Goal: Navigation & Orientation: Understand site structure

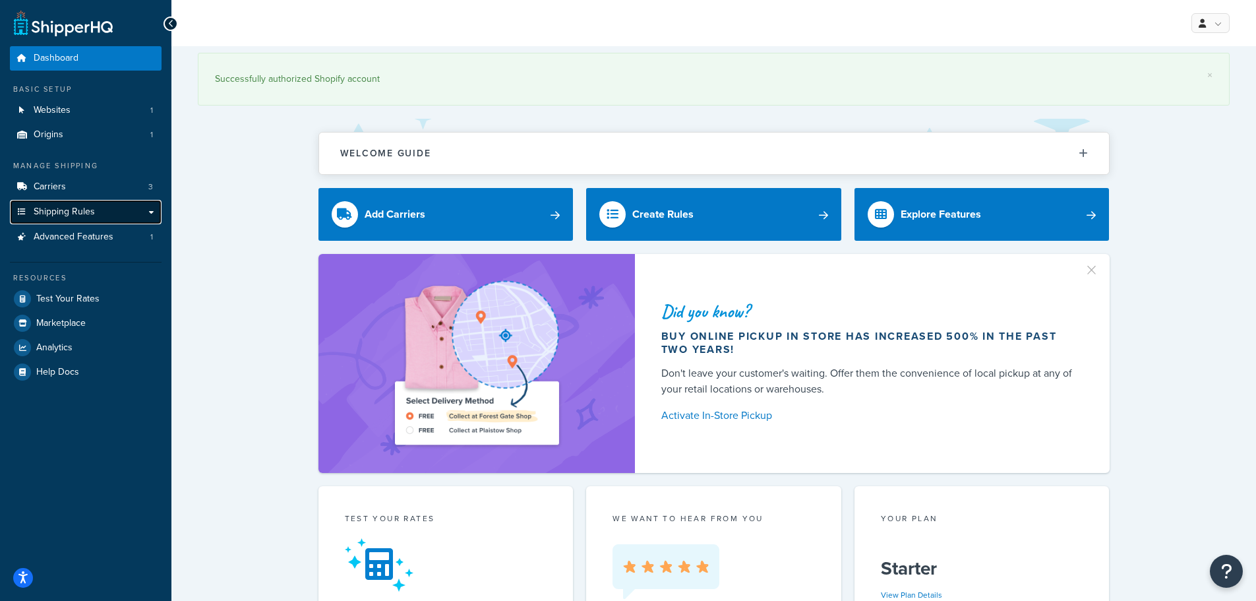
click at [75, 214] on span "Shipping Rules" at bounding box center [64, 211] width 61 height 11
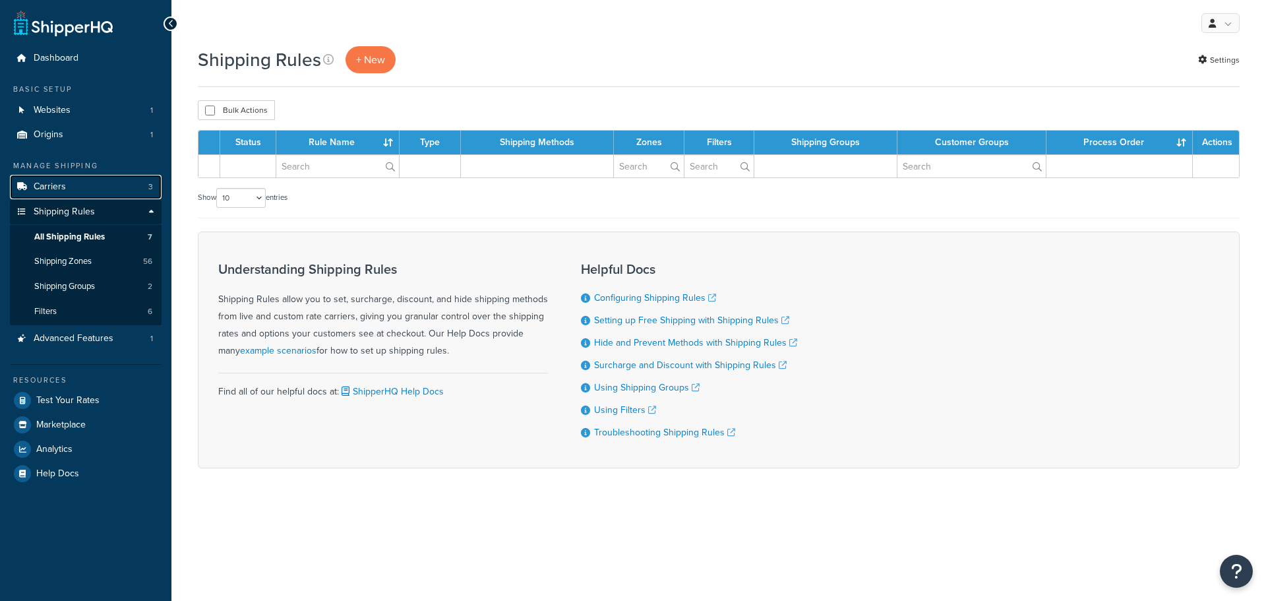
click at [73, 183] on link "Carriers 3" at bounding box center [86, 187] width 152 height 24
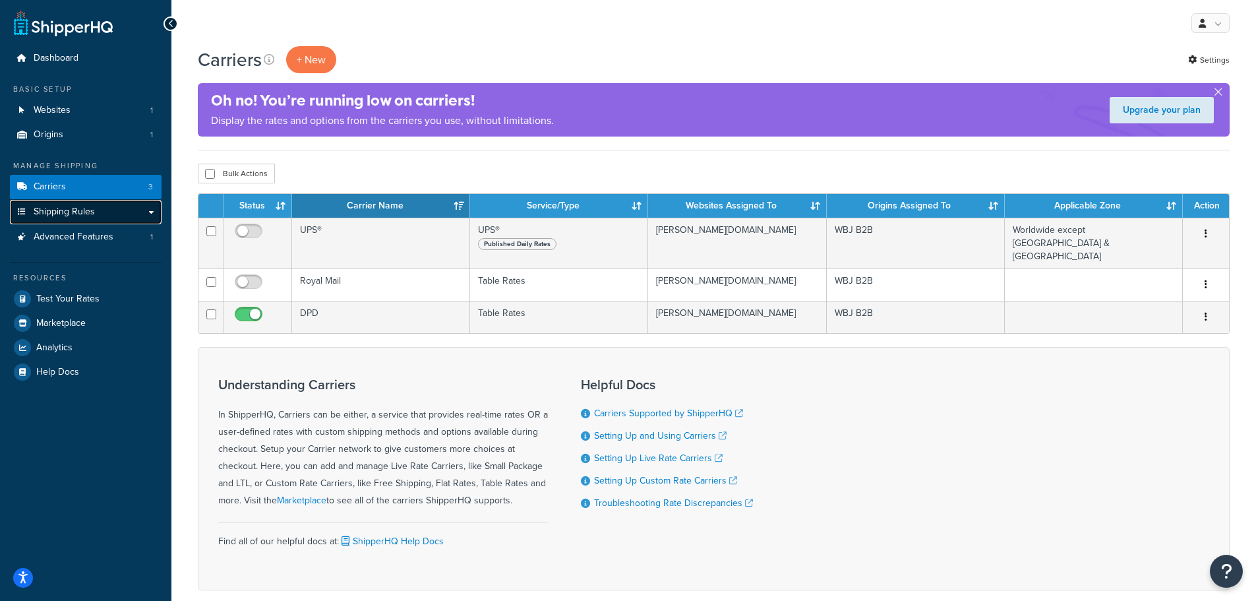
click at [69, 209] on span "Shipping Rules" at bounding box center [64, 211] width 61 height 11
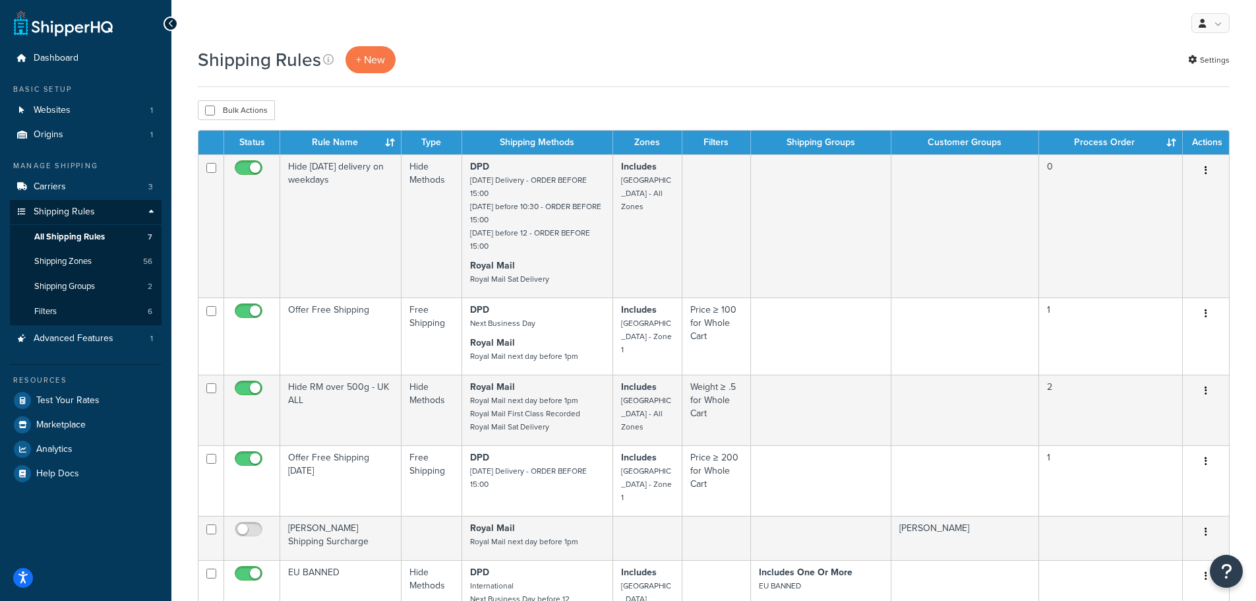
click at [173, 21] on icon at bounding box center [171, 23] width 6 height 9
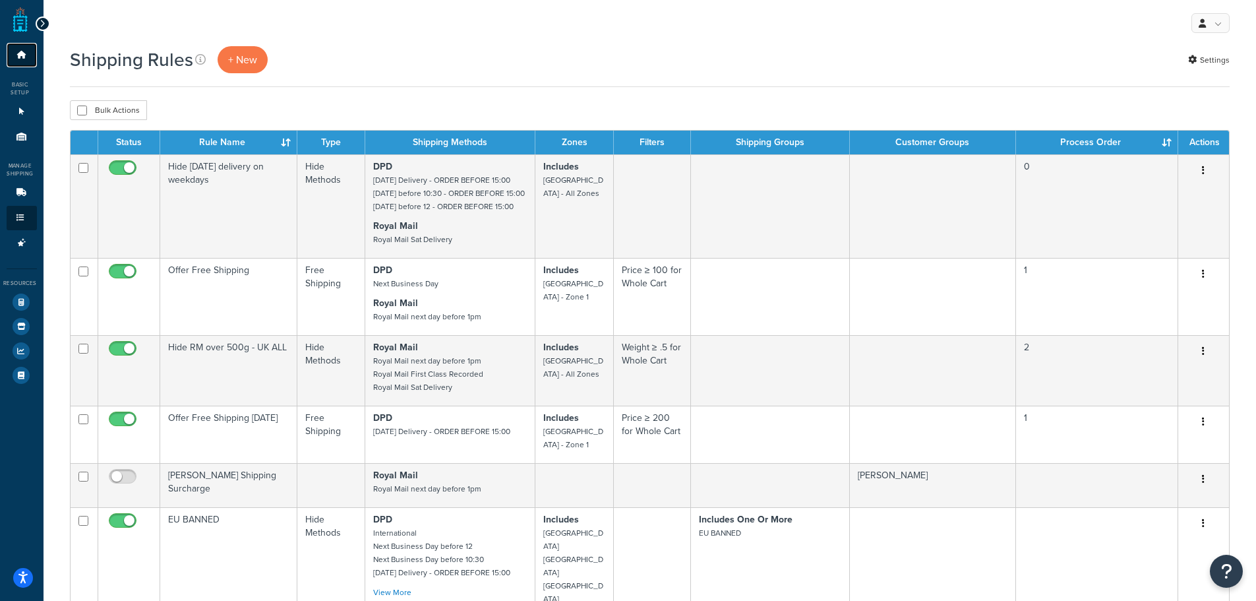
click at [15, 51] on icon at bounding box center [21, 55] width 13 height 8
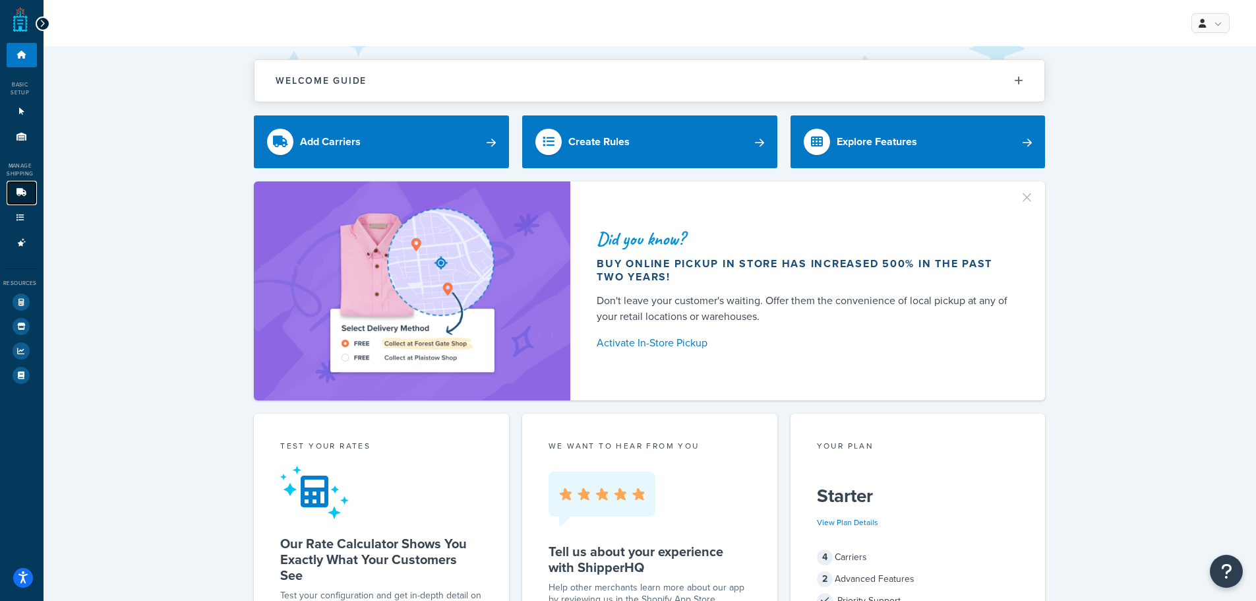
click at [23, 199] on link "Carriers 3" at bounding box center [22, 193] width 30 height 24
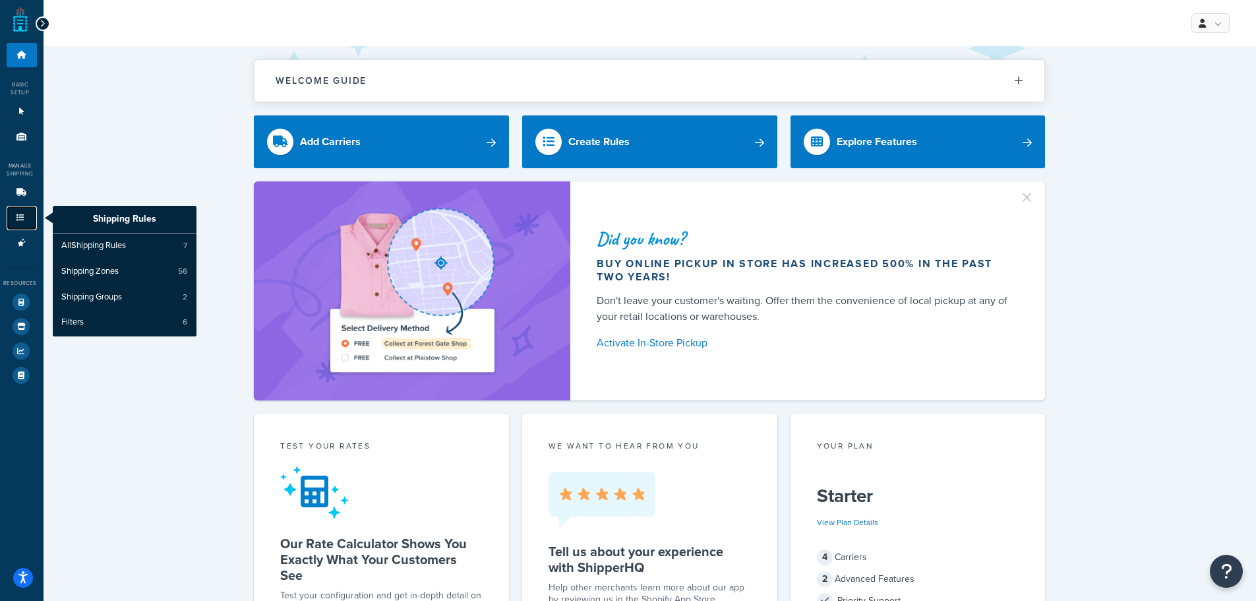
click at [23, 220] on icon at bounding box center [20, 218] width 13 height 8
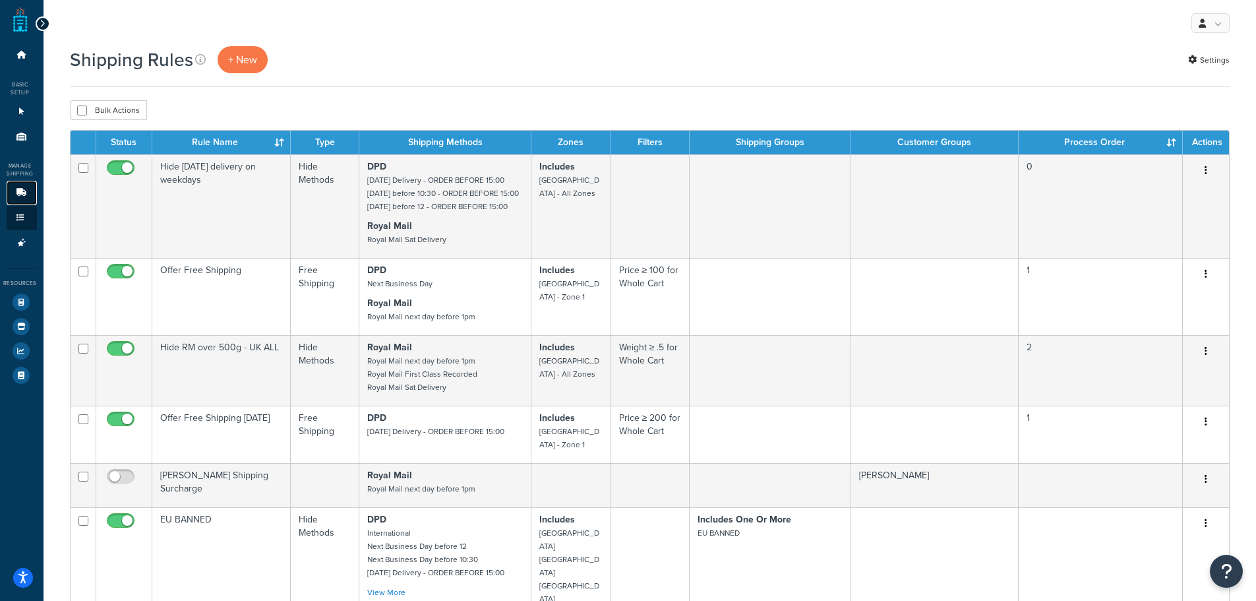
click at [21, 193] on icon at bounding box center [21, 193] width 13 height 8
